Goal: Task Accomplishment & Management: Manage account settings

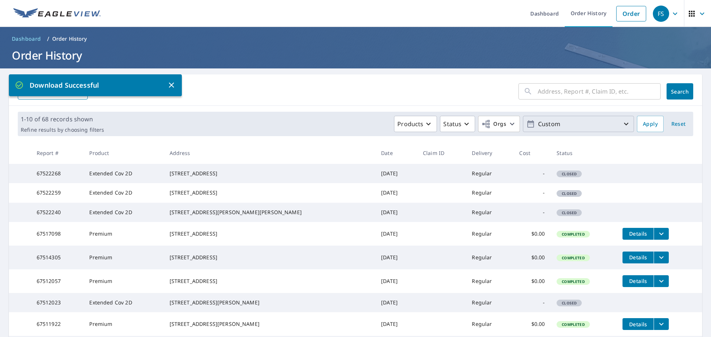
click at [573, 123] on p "Custom" at bounding box center [578, 124] width 87 height 13
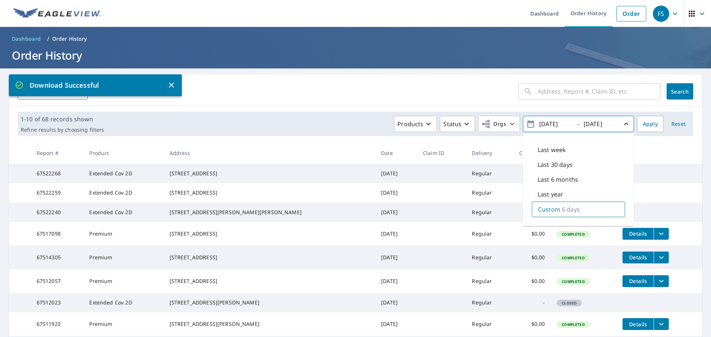
click at [561, 125] on input "[DATE]" at bounding box center [555, 124] width 36 height 12
click at [560, 126] on input "[DATE]" at bounding box center [555, 124] width 36 height 12
drag, startPoint x: 560, startPoint y: 125, endPoint x: 567, endPoint y: 121, distance: 7.6
click at [567, 121] on input "[DATE]" at bounding box center [555, 124] width 36 height 12
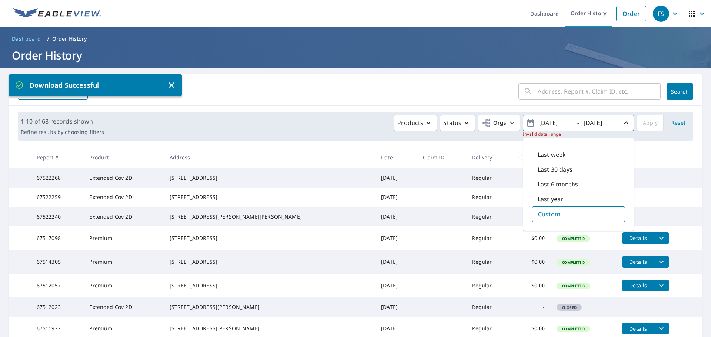
type input "[DATE]"
drag, startPoint x: 605, startPoint y: 121, endPoint x: 611, endPoint y: 122, distance: 5.6
click at [611, 122] on input "[DATE]" at bounding box center [599, 123] width 36 height 12
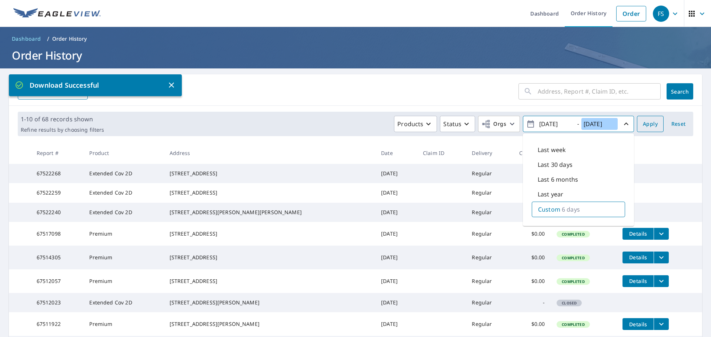
type input "[DATE]"
click at [647, 123] on span "Apply" at bounding box center [650, 124] width 15 height 9
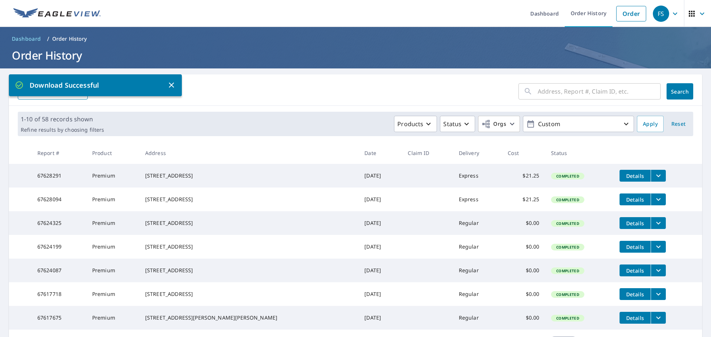
click at [61, 100] on div "​ Search Download Excel" at bounding box center [355, 89] width 693 height 31
click at [63, 97] on button "Download Excel" at bounding box center [53, 91] width 70 height 16
click at [172, 83] on icon "button" at bounding box center [171, 85] width 9 height 9
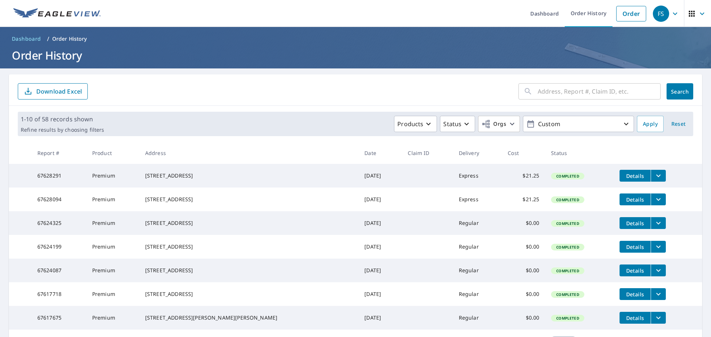
drag, startPoint x: 3, startPoint y: 17, endPoint x: 132, endPoint y: 18, distance: 128.9
click at [132, 18] on header "Dashboard Order History Order FS" at bounding box center [355, 13] width 711 height 27
click at [364, 98] on form "​ Search Download Excel" at bounding box center [355, 91] width 675 height 16
drag, startPoint x: 362, startPoint y: 155, endPoint x: 409, endPoint y: 160, distance: 47.4
click at [409, 161] on tr "Report # Product Address Date Claim ID Delivery Cost Status" at bounding box center [355, 153] width 693 height 22
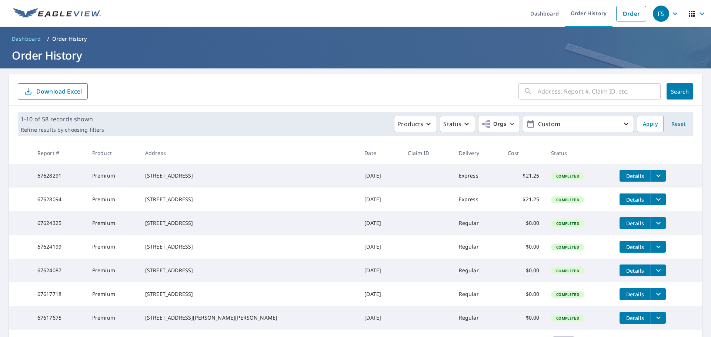
drag, startPoint x: 421, startPoint y: 155, endPoint x: 380, endPoint y: 152, distance: 41.6
click at [419, 153] on tr "Report # Product Address Date Claim ID Delivery Cost Status" at bounding box center [355, 153] width 693 height 22
drag, startPoint x: 36, startPoint y: 154, endPoint x: 551, endPoint y: 161, distance: 514.8
click at [550, 156] on tr "Report # Product Address Date Claim ID Delivery Cost Status" at bounding box center [355, 153] width 693 height 22
click at [150, 104] on div "​ Search Download Excel" at bounding box center [355, 89] width 693 height 31
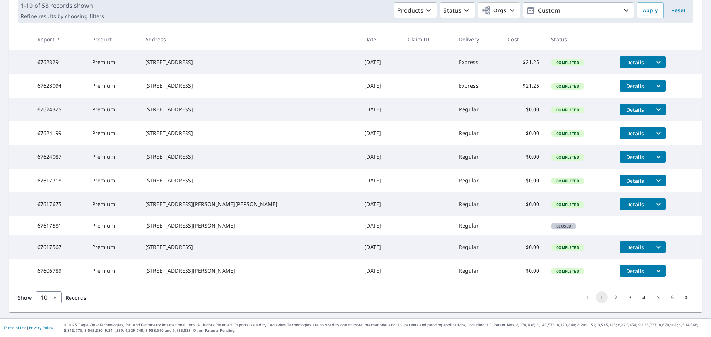
scroll to position [148, 0]
